Goal: Book appointment/travel/reservation

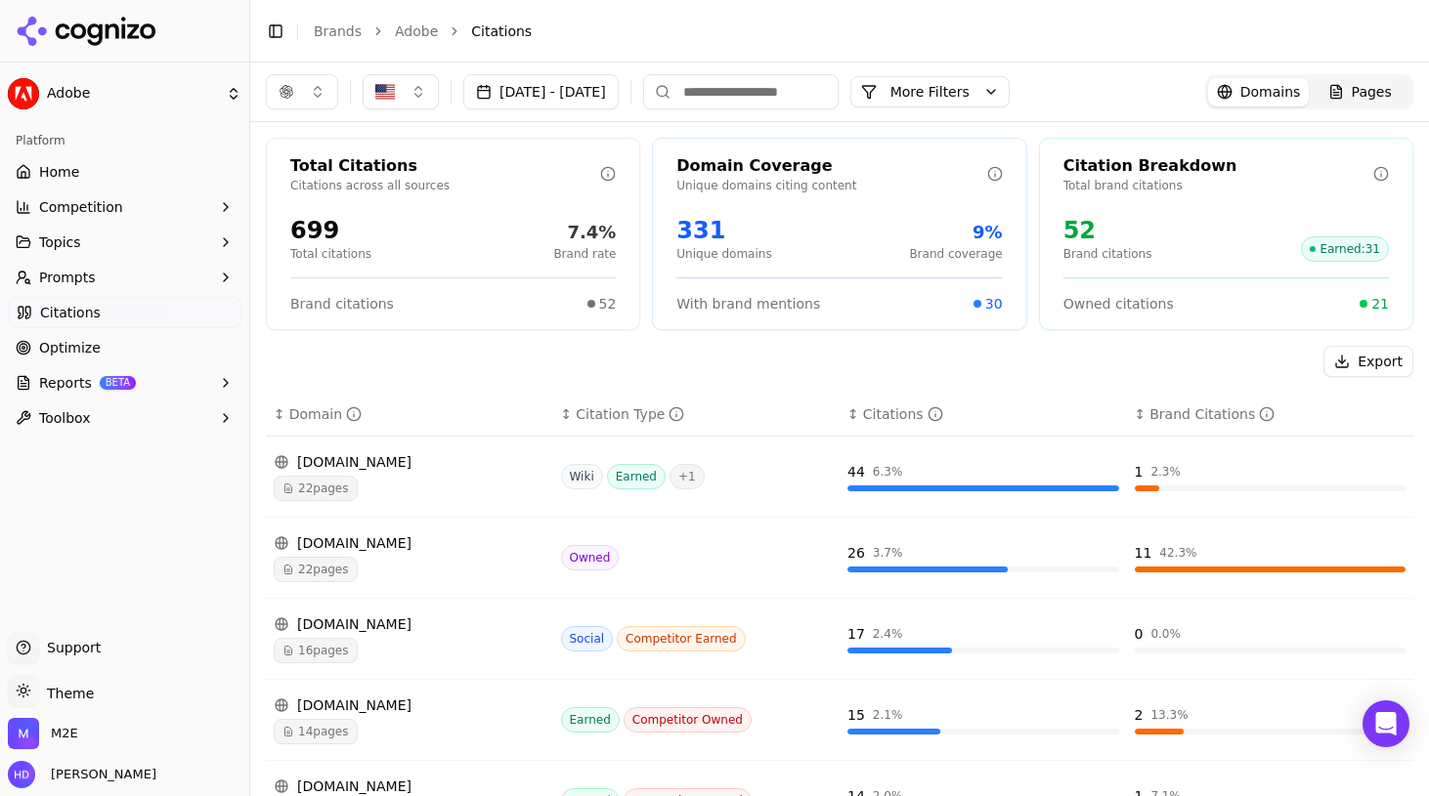
click at [611, 75] on button "[DATE] - [DATE]" at bounding box center [540, 91] width 155 height 35
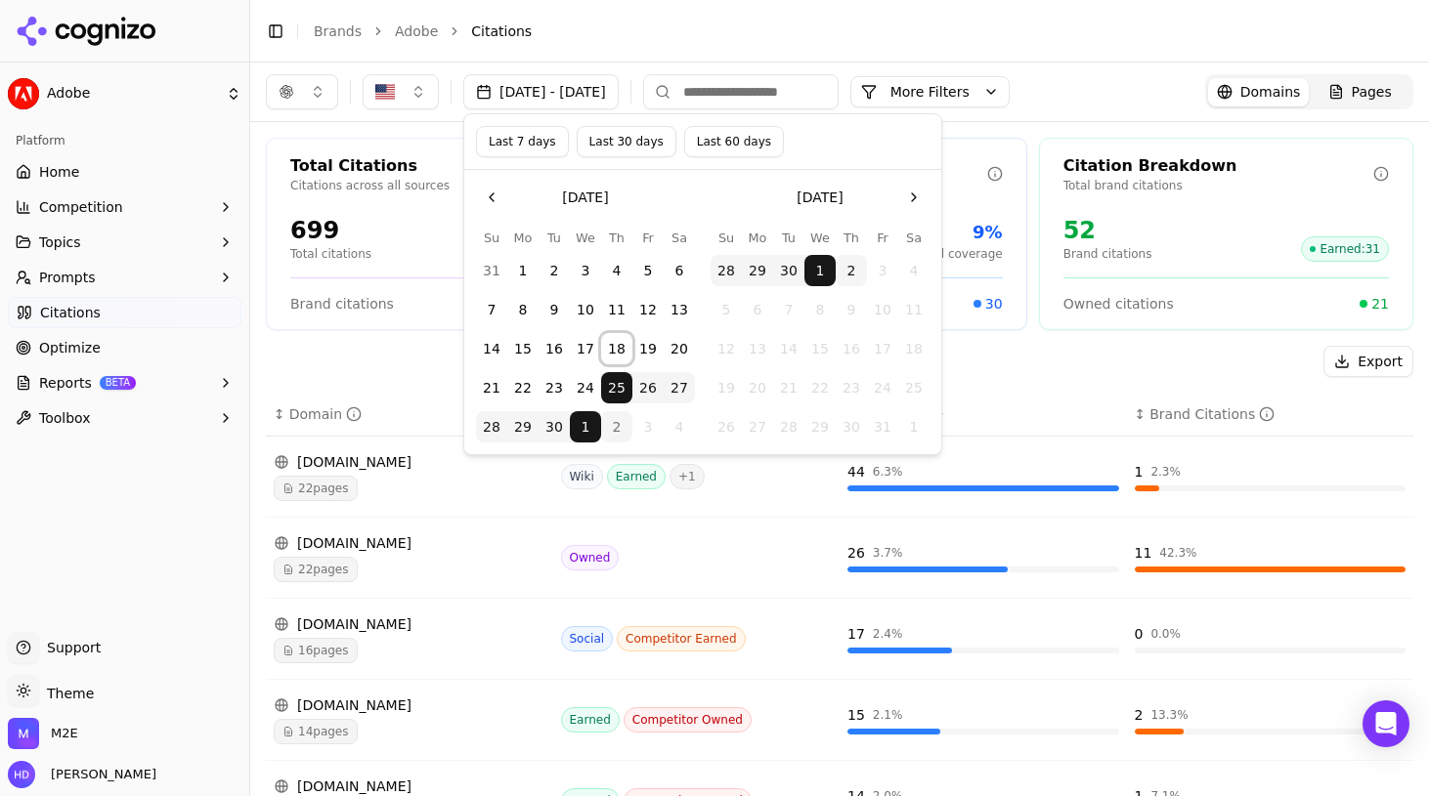
click at [628, 353] on button "18" at bounding box center [616, 348] width 31 height 31
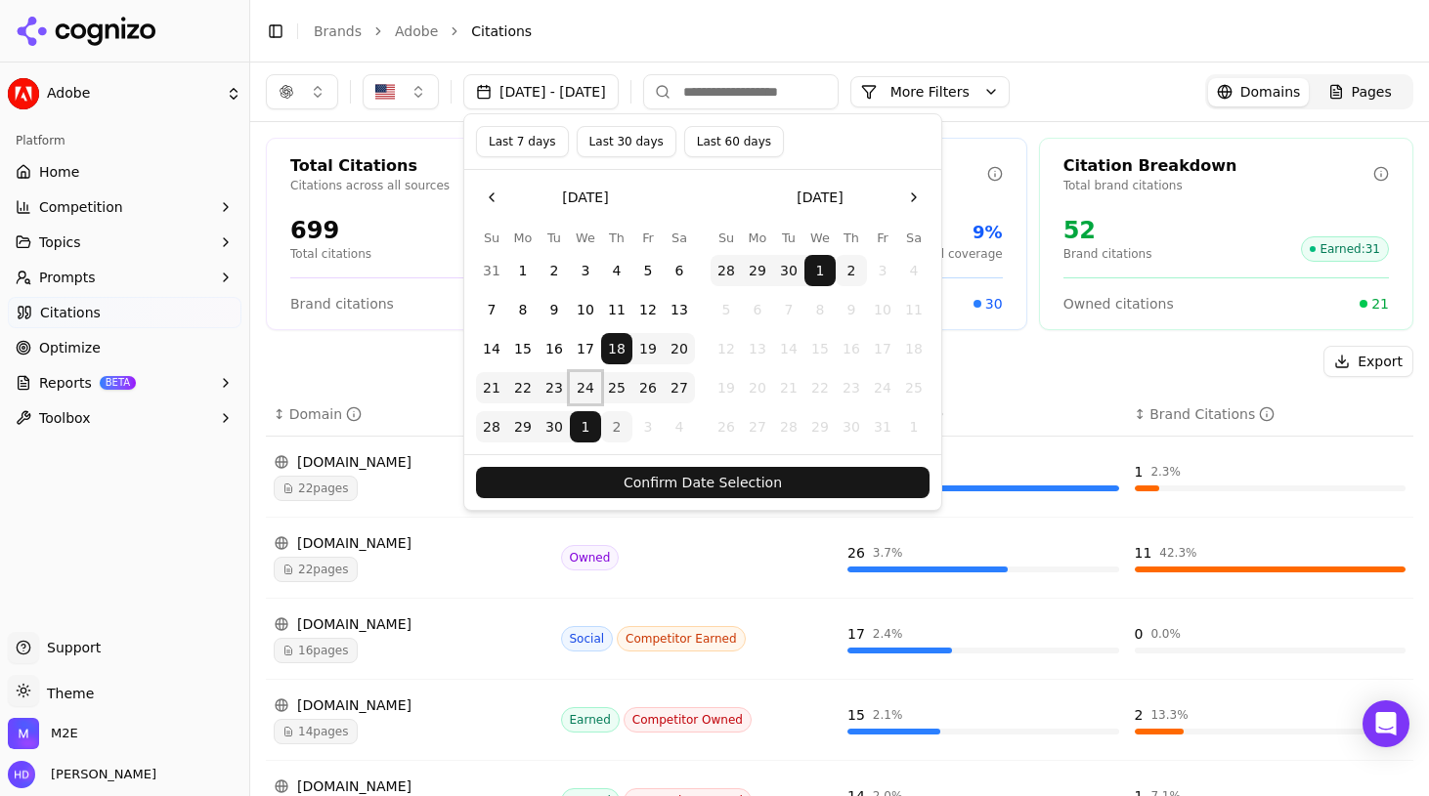
click at [587, 397] on button "24" at bounding box center [585, 387] width 31 height 31
click at [626, 486] on button "Confirm Date Selection" at bounding box center [702, 482] width 453 height 31
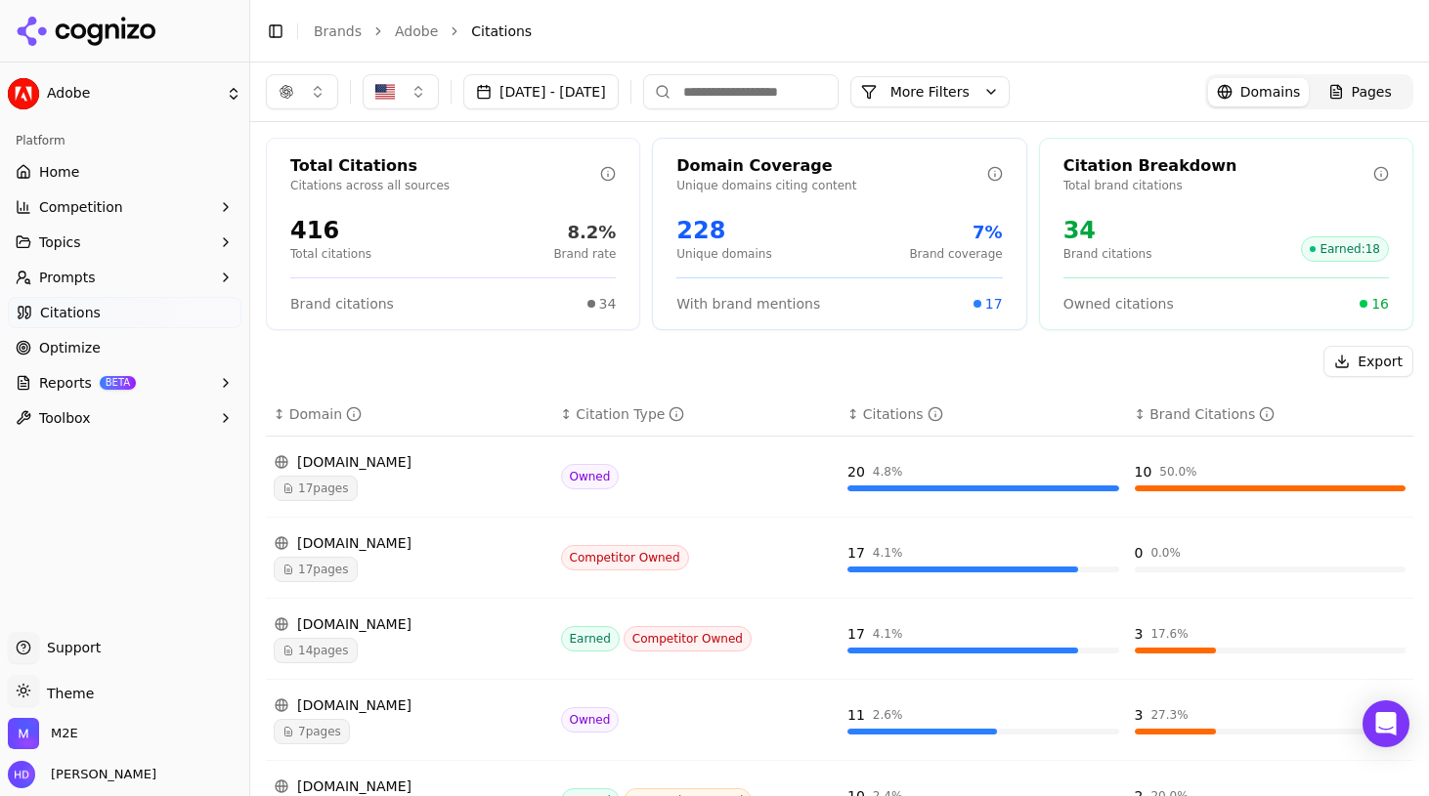
click at [596, 96] on button "[DATE] - [DATE]" at bounding box center [540, 91] width 155 height 35
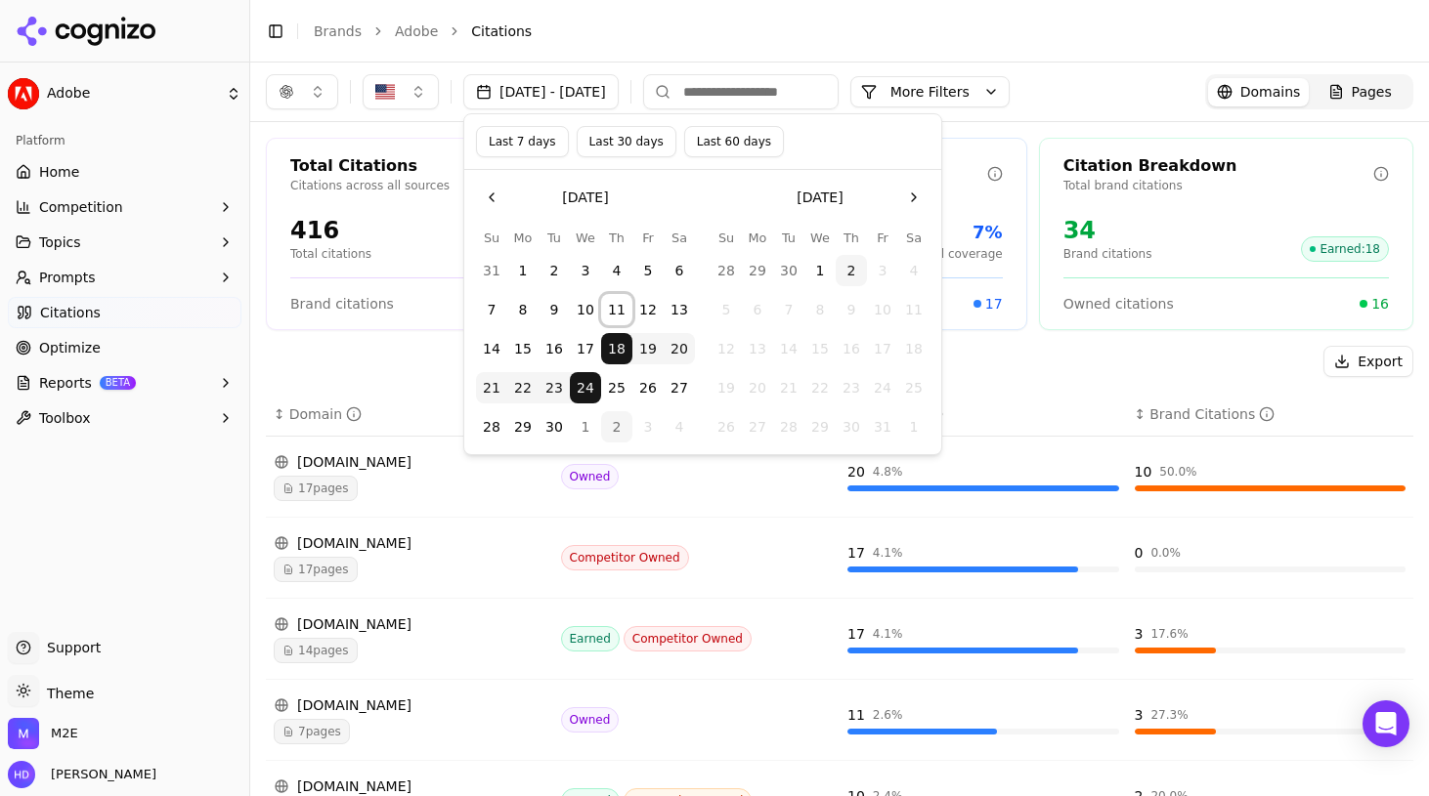
click at [610, 311] on button "11" at bounding box center [616, 309] width 31 height 31
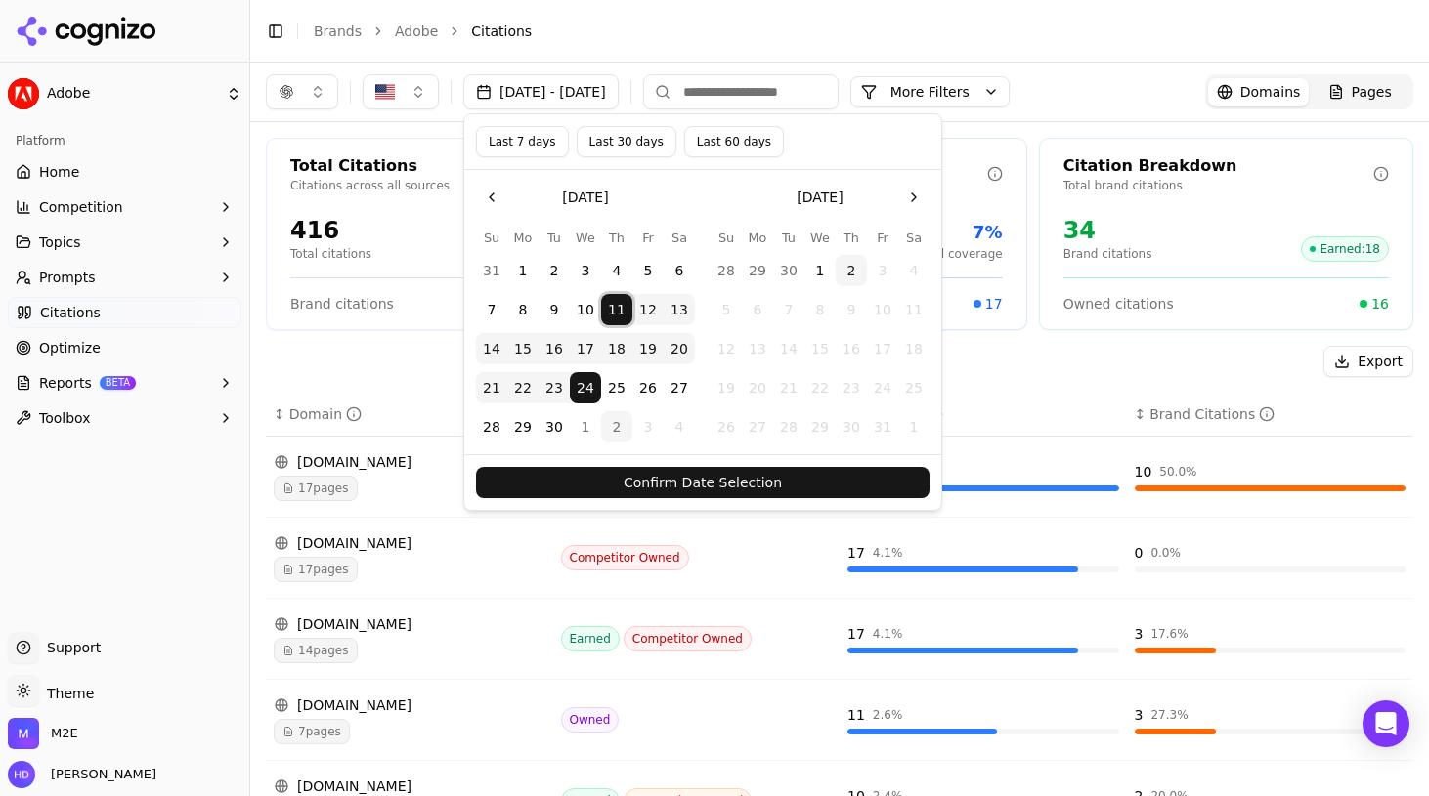
click at [590, 353] on button "17" at bounding box center [585, 348] width 31 height 31
click at [621, 477] on button "Confirm Date Selection" at bounding box center [702, 482] width 453 height 31
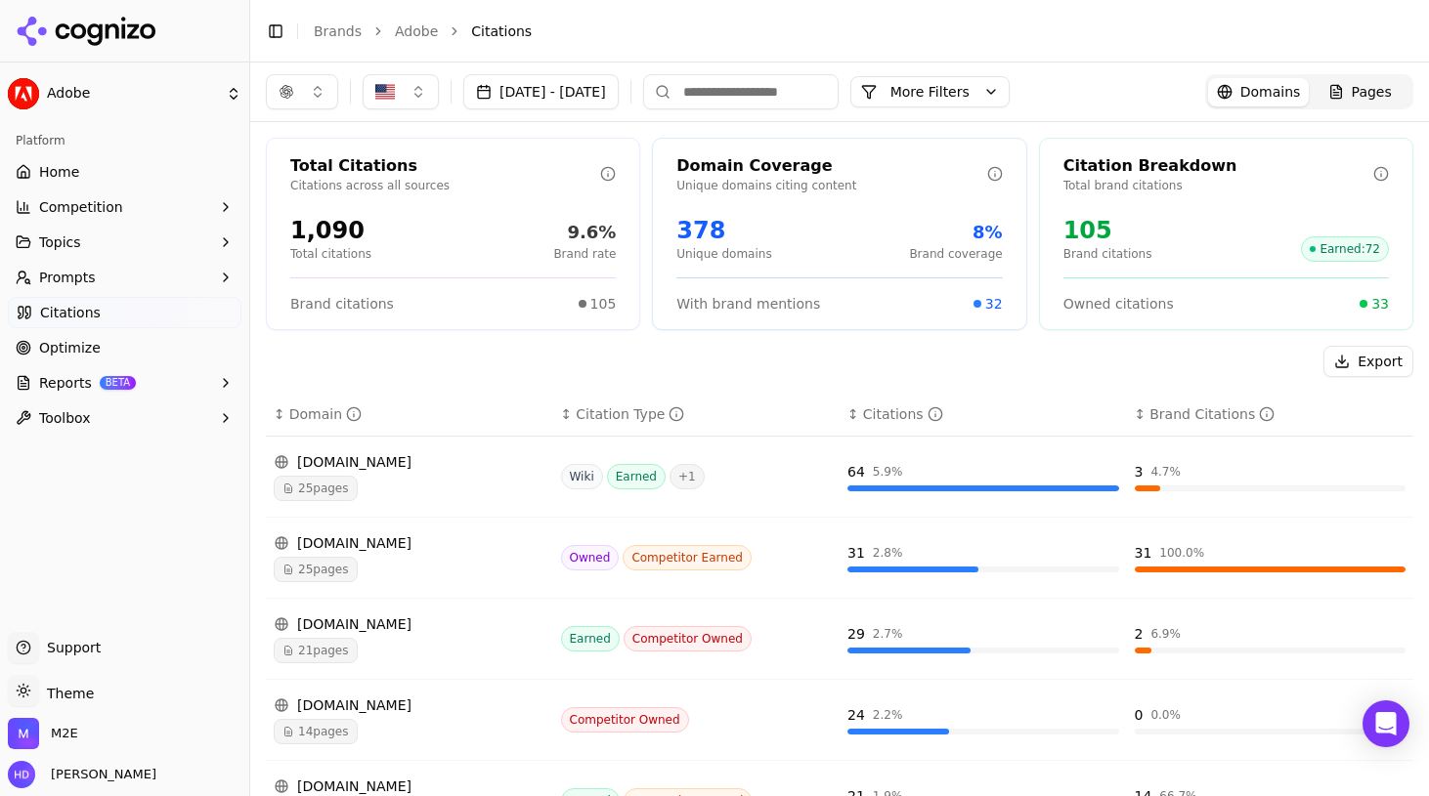
click at [579, 105] on button "[DATE] - [DATE]" at bounding box center [540, 91] width 155 height 35
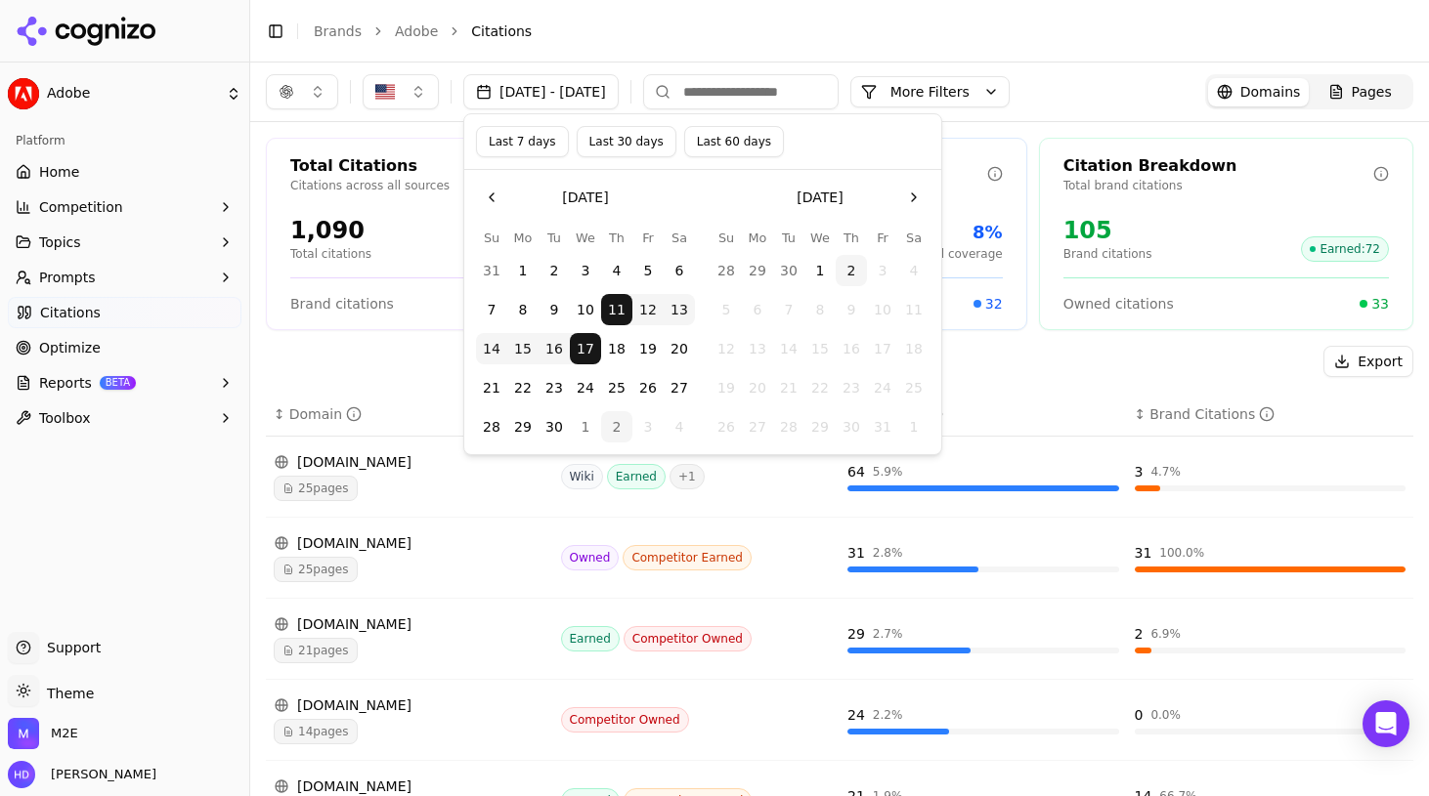
click at [617, 268] on button "4" at bounding box center [616, 270] width 31 height 31
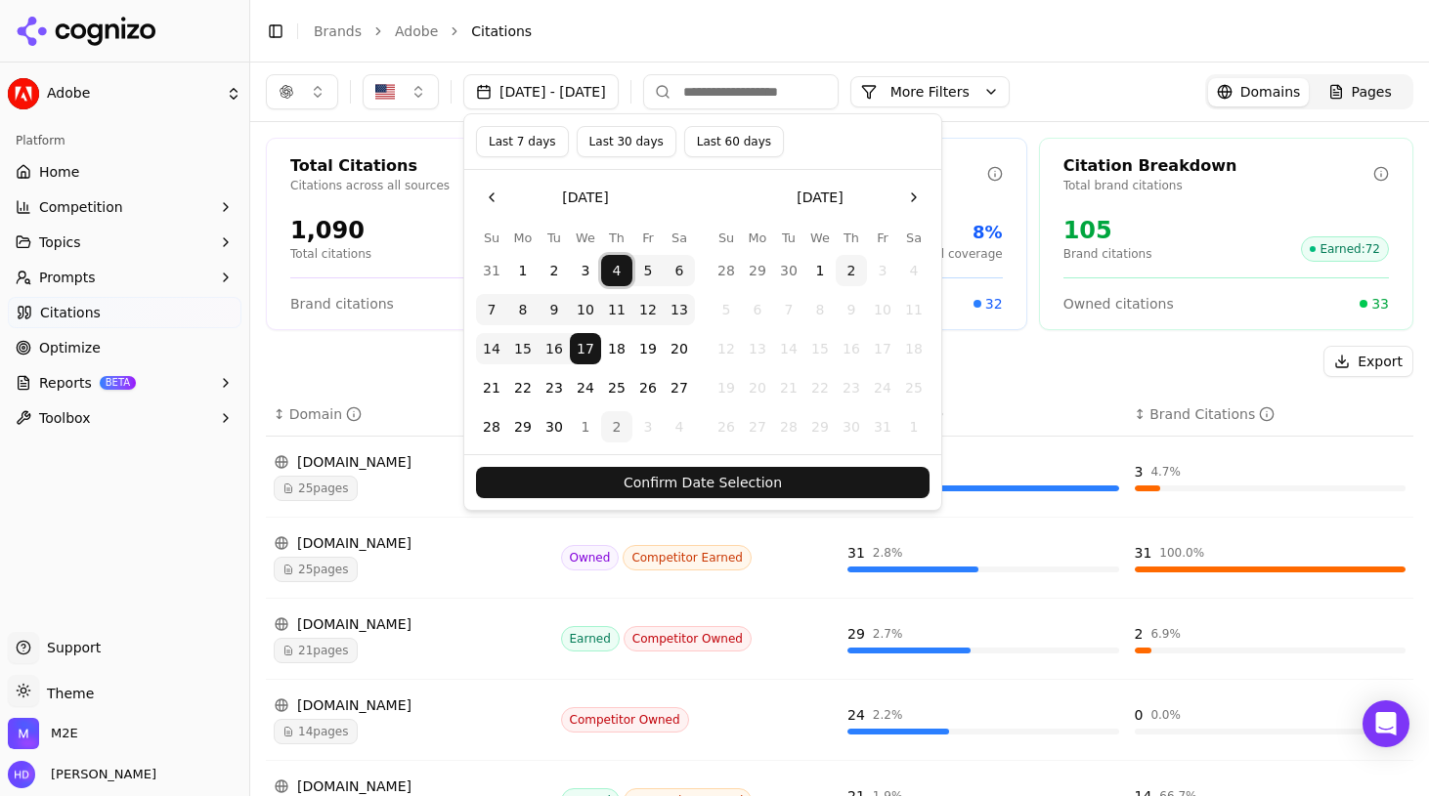
click at [585, 321] on button "10" at bounding box center [585, 309] width 31 height 31
click at [619, 484] on button "Confirm Date Selection" at bounding box center [702, 482] width 453 height 31
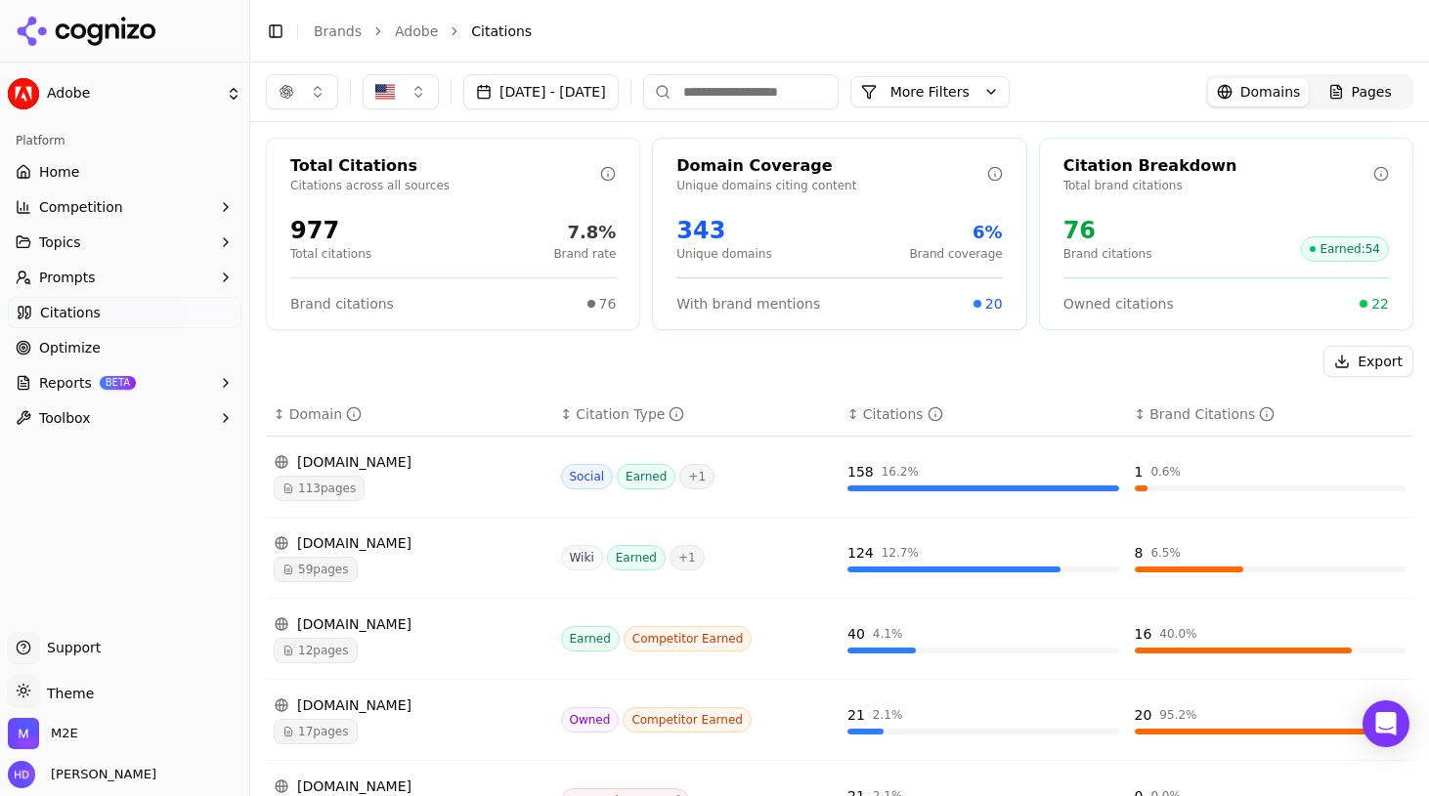
click at [608, 87] on button "[DATE] - [DATE]" at bounding box center [540, 91] width 155 height 35
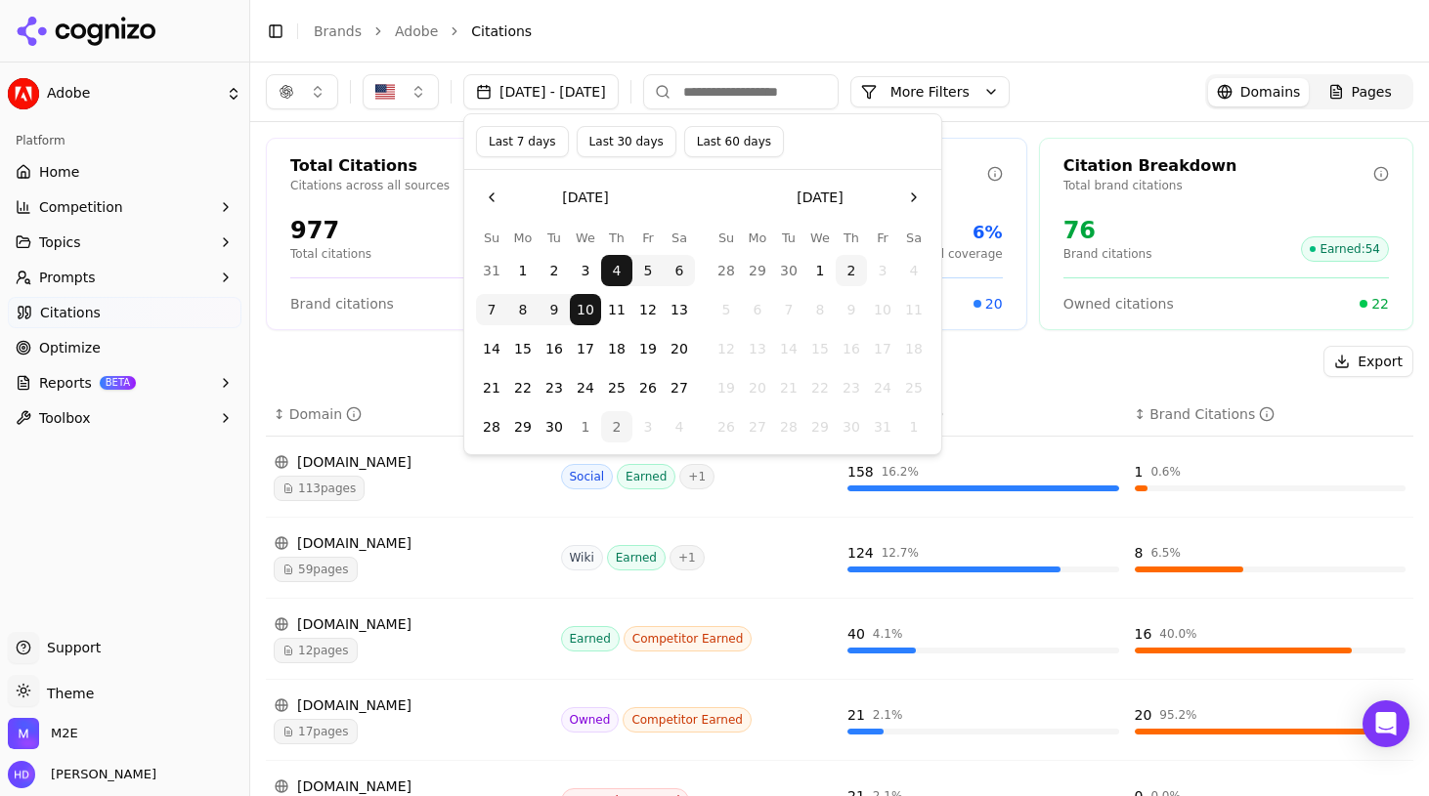
click at [497, 203] on button "Go to the Previous Month" at bounding box center [491, 197] width 31 height 31
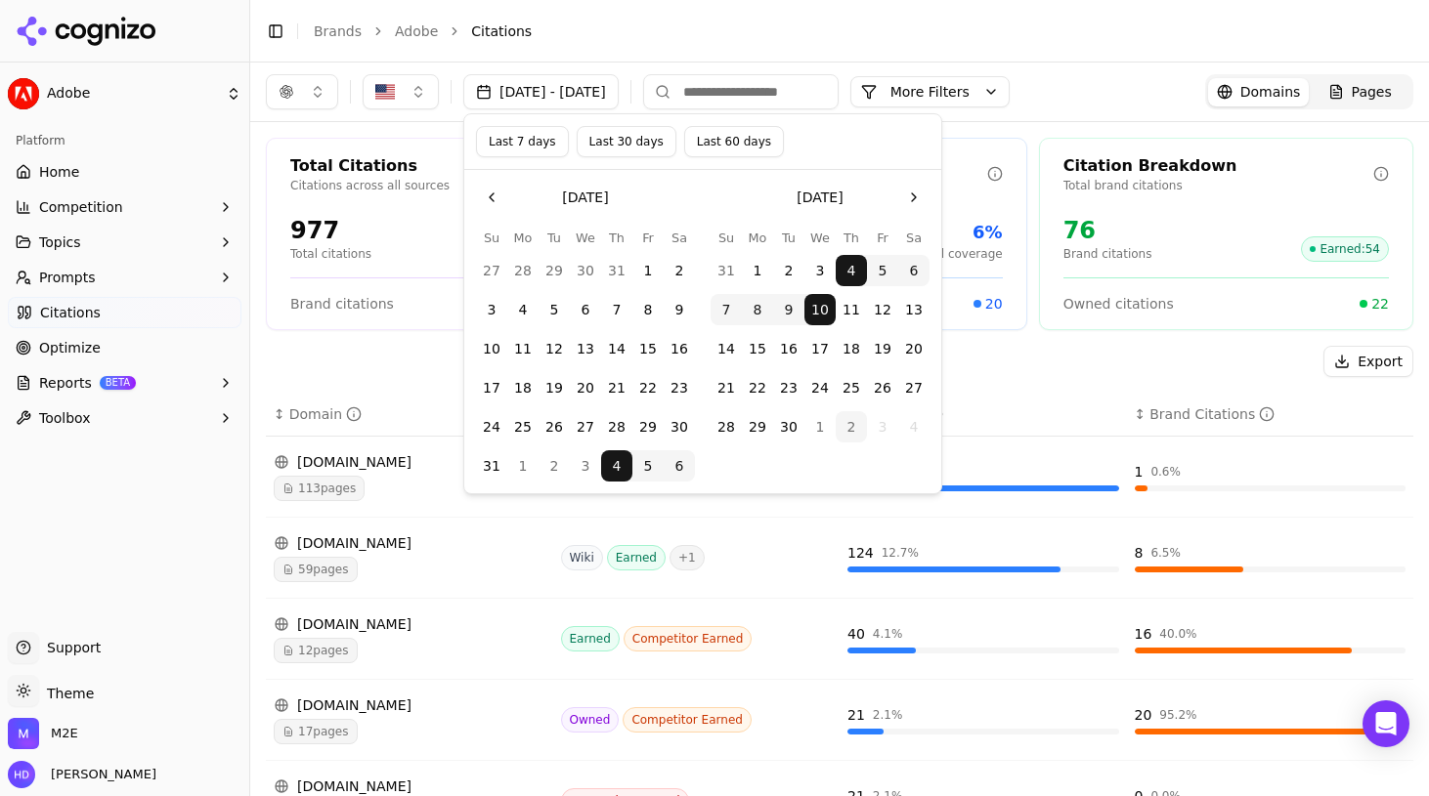
click at [619, 429] on button "28" at bounding box center [616, 426] width 31 height 31
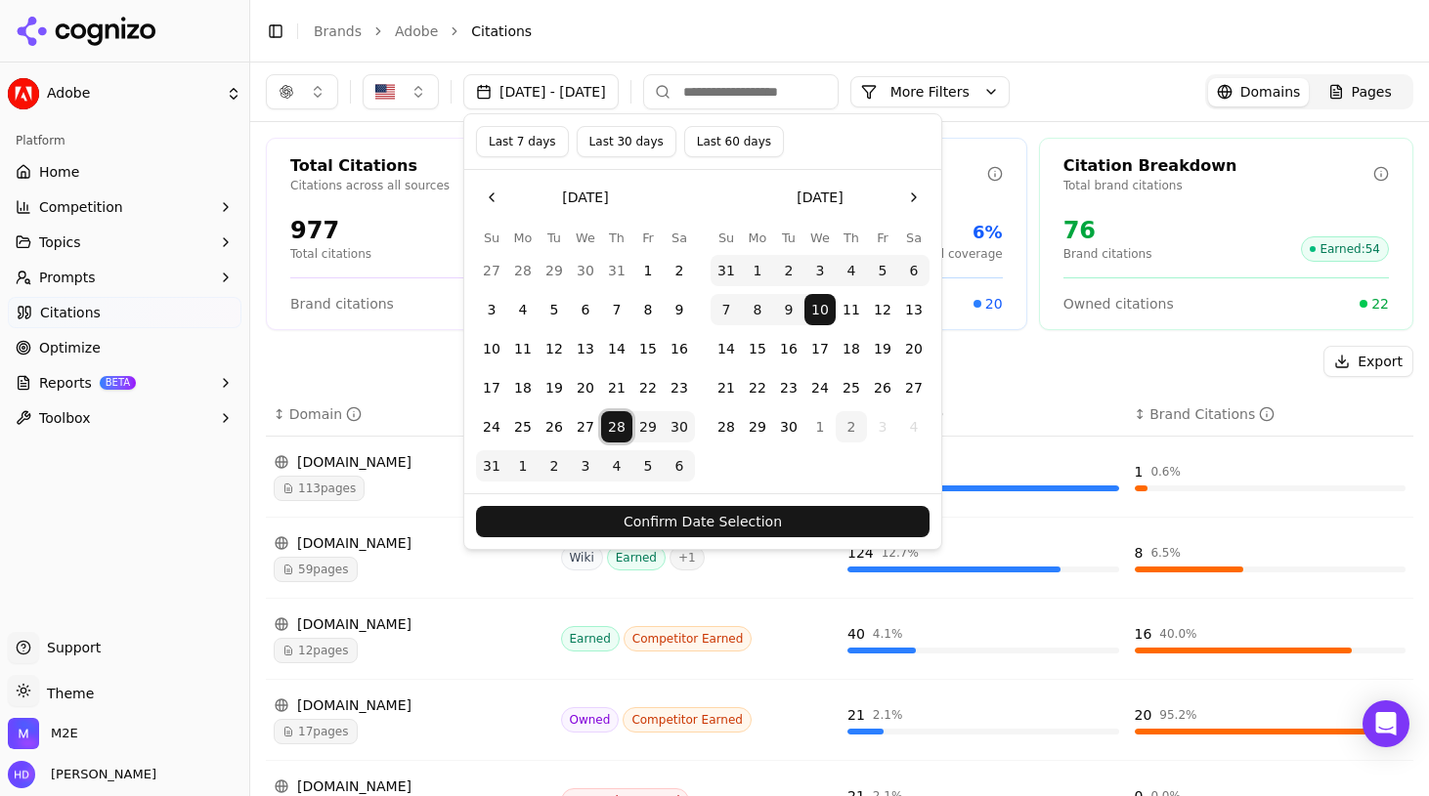
click at [574, 465] on button "3" at bounding box center [585, 465] width 31 height 31
click at [608, 520] on button "Confirm Date Selection" at bounding box center [702, 521] width 453 height 31
